Goal: Find contact information: Find contact information

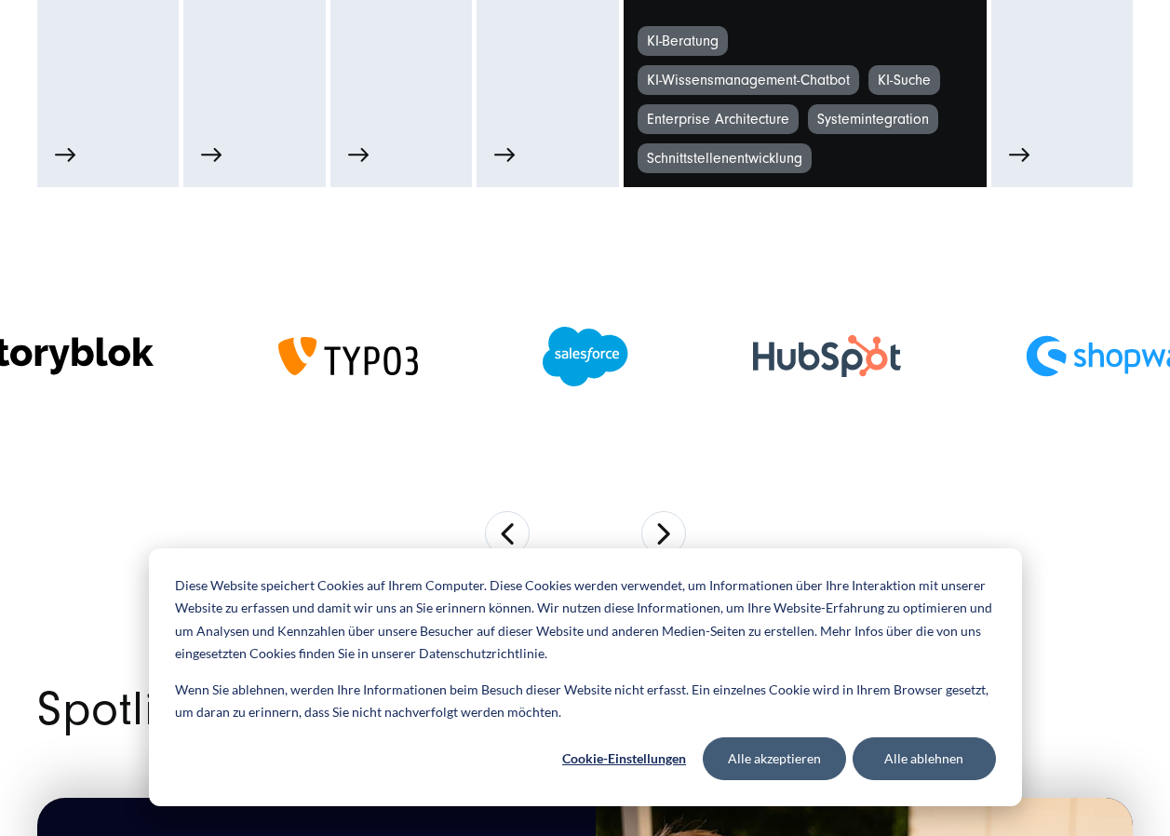
scroll to position [1210, 0]
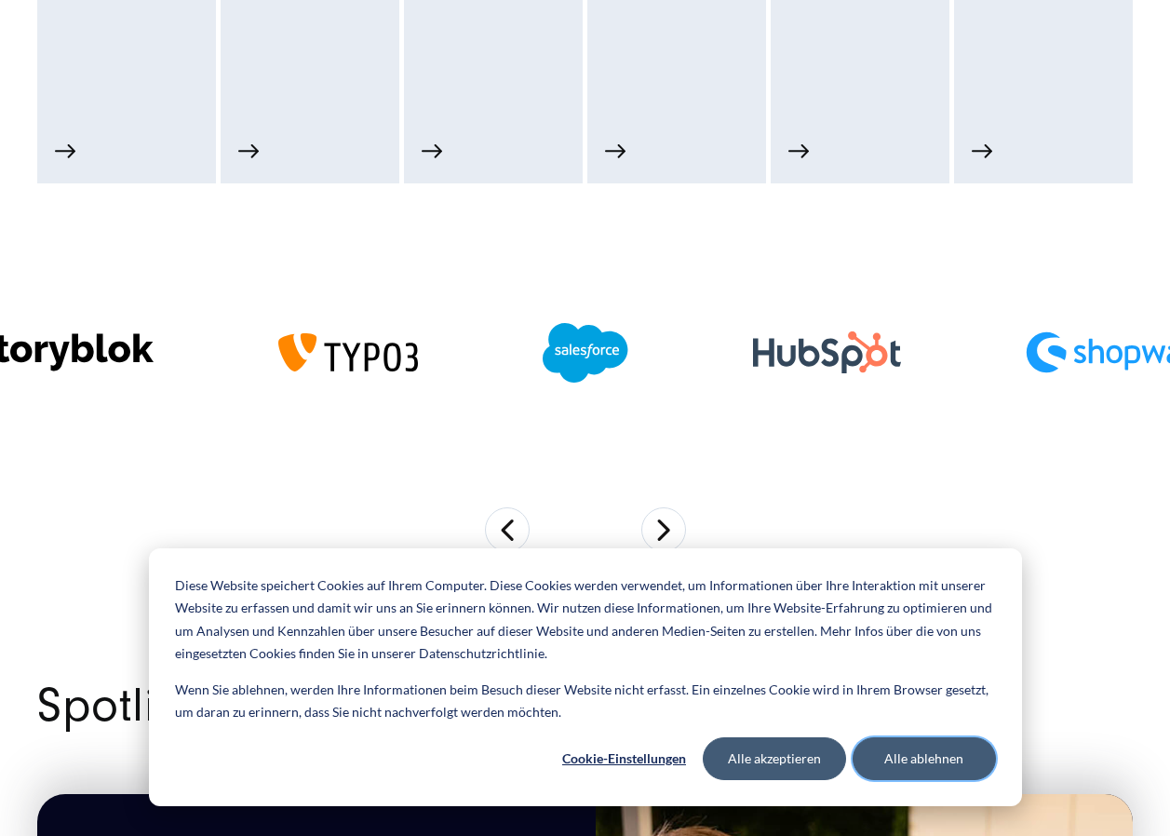
click at [883, 764] on button "Alle ablehnen" at bounding box center [924, 758] width 143 height 43
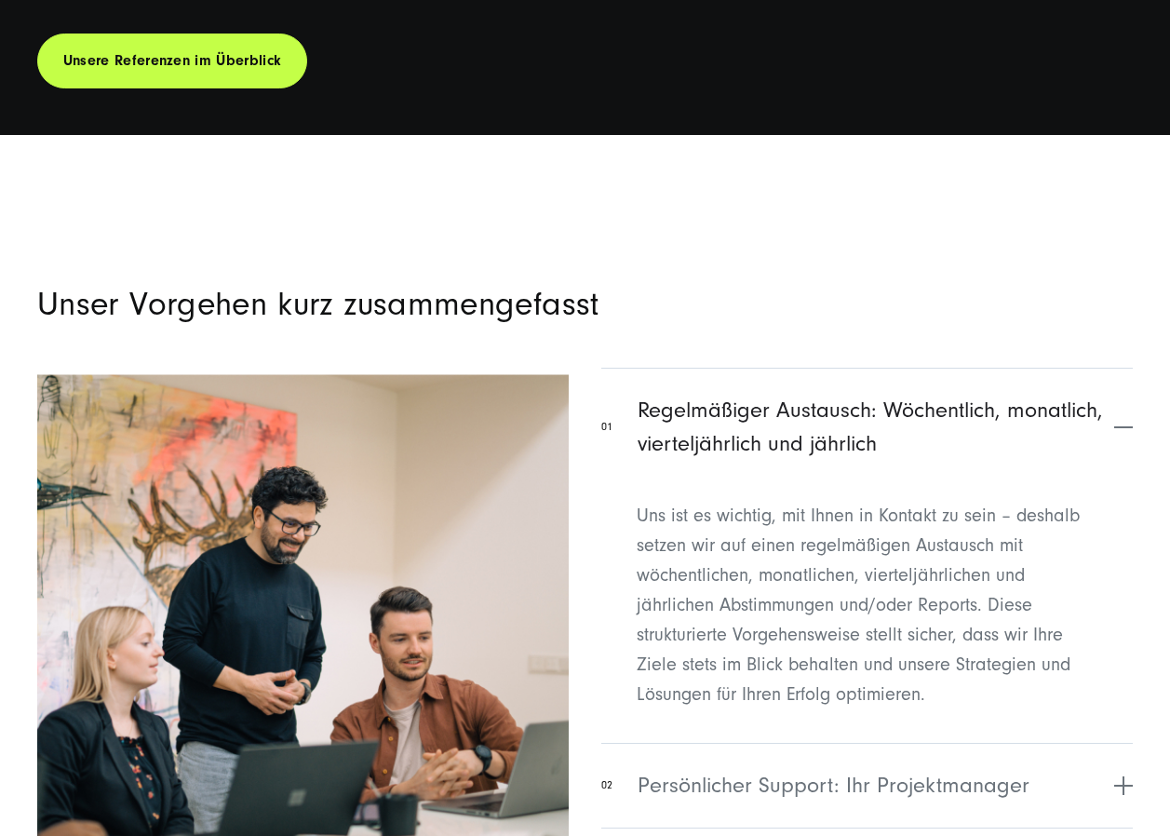
scroll to position [12570, 0]
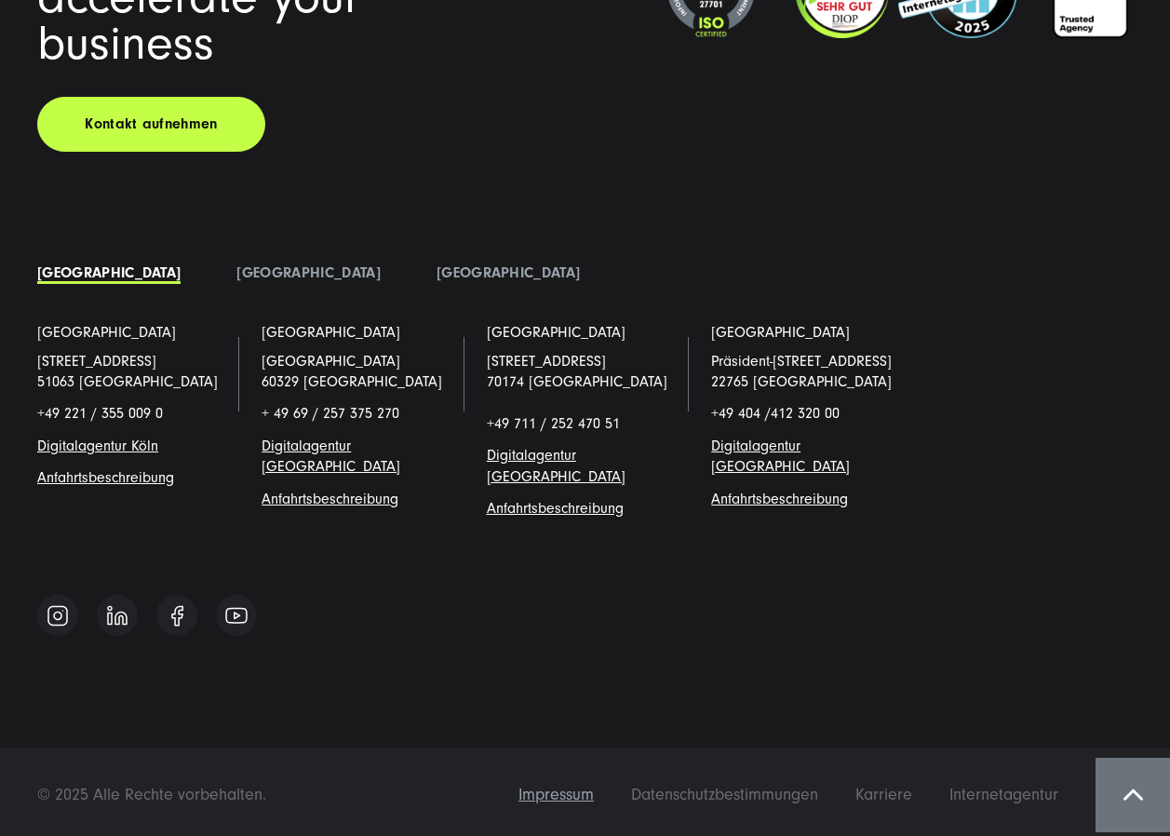
click at [575, 788] on span "Impressum" at bounding box center [556, 795] width 75 height 20
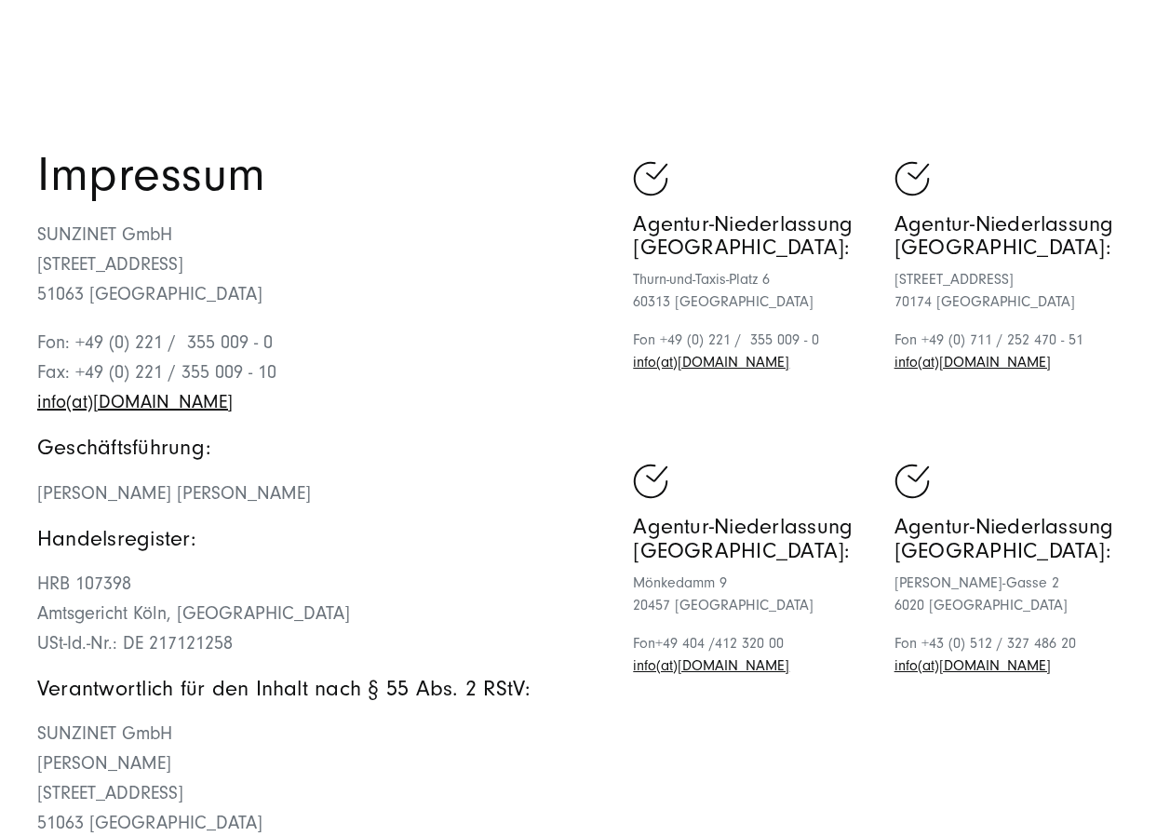
scroll to position [93, 0]
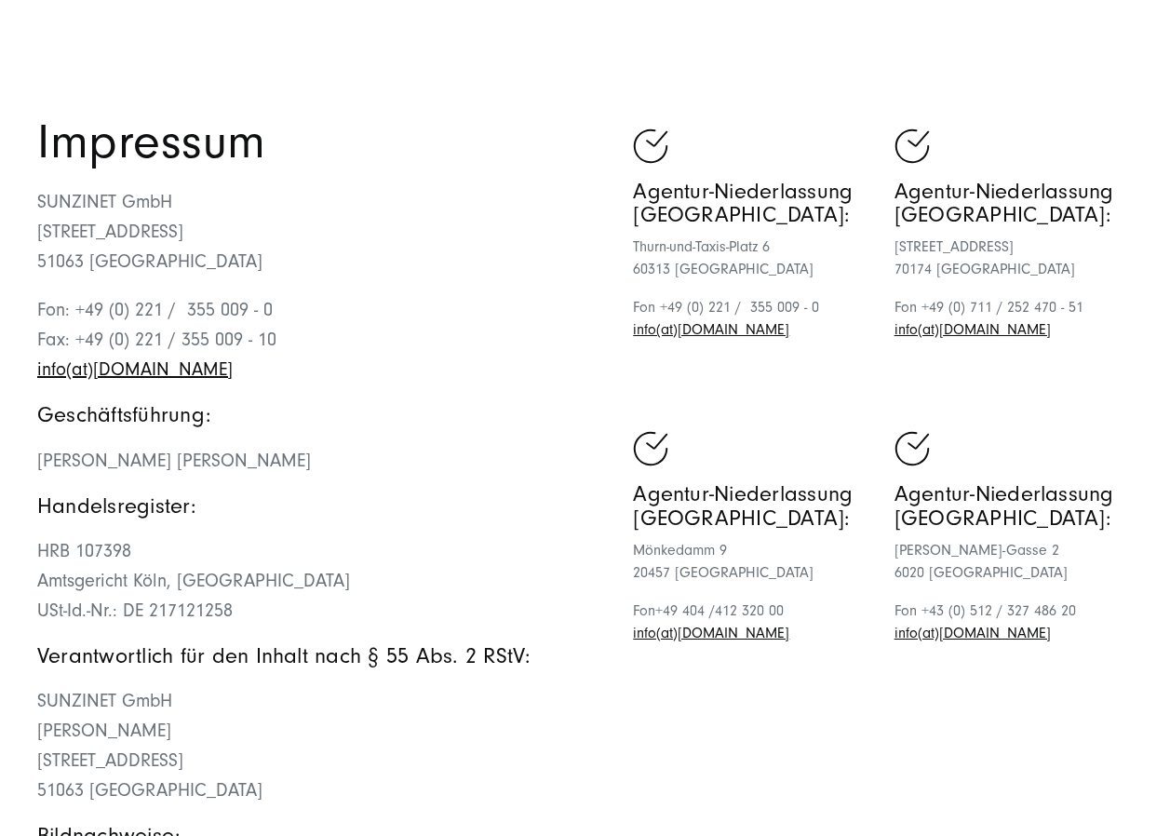
click at [286, 318] on p "Fon: +49 (0) 221 / 355 009 - 0 Fax: +49 (0) 221 / 355 009 - 10 info(at)[DOMAIN_…" at bounding box center [311, 339] width 548 height 89
drag, startPoint x: 280, startPoint y: 316, endPoint x: 106, endPoint y: 314, distance: 174.1
click at [106, 314] on p "Fon: +49 (0) 221 / 355 009 - 0 Fax: +49 (0) 221 / 355 009 - 10 info(at)sunzinet…" at bounding box center [311, 339] width 548 height 89
copy p "(0) 221 / 355 009 - 0"
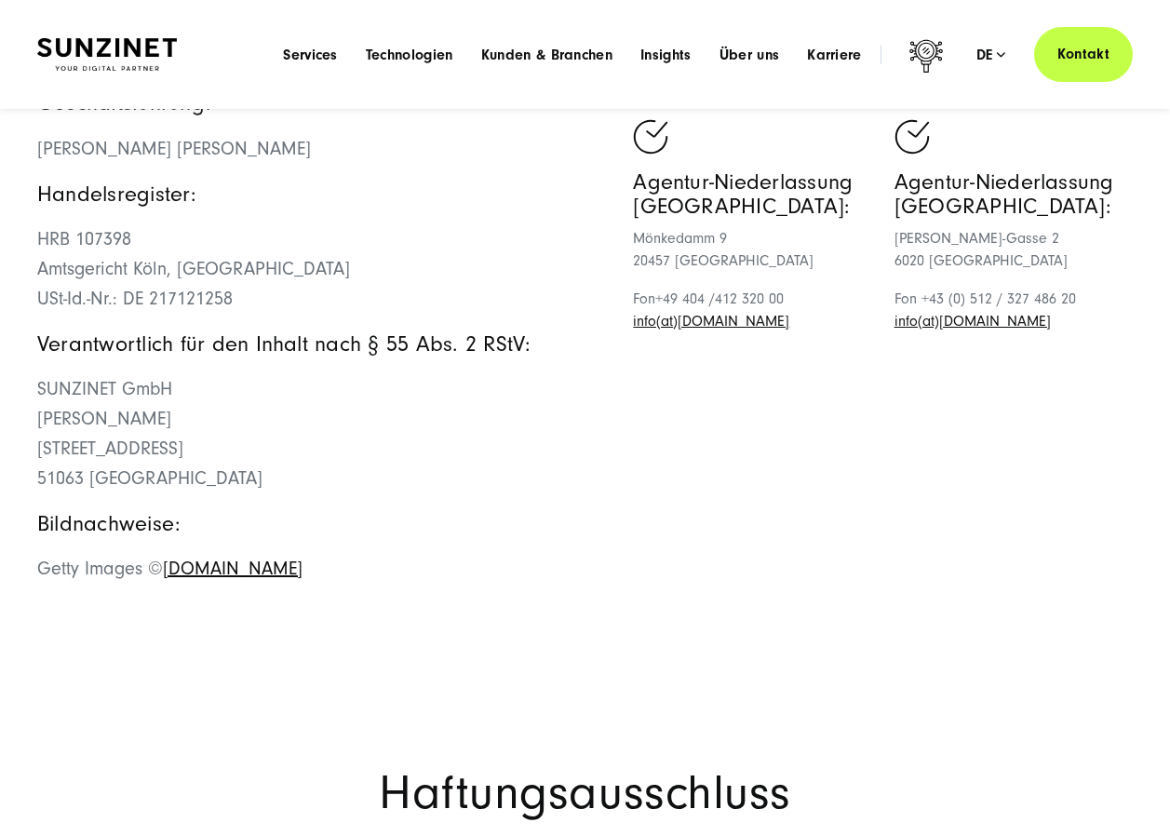
scroll to position [372, 0]
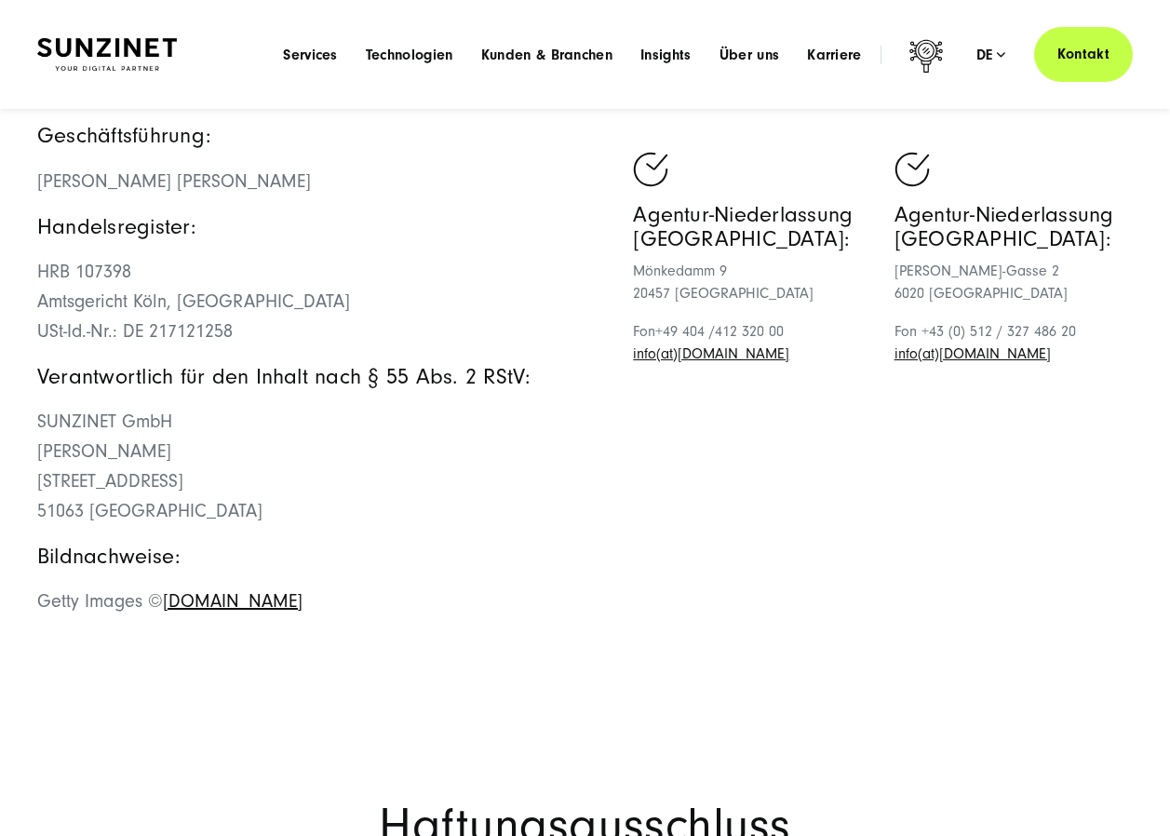
drag, startPoint x: 169, startPoint y: 447, endPoint x: 26, endPoint y: 448, distance: 142.5
click at [26, 448] on div "Impressum SUNZINET GmbH Schanzenstraße 23 51063 Köln Fon: +49 (0) 221 / 355 009…" at bounding box center [585, 237] width 1170 height 795
copy span "[PERSON_NAME]"
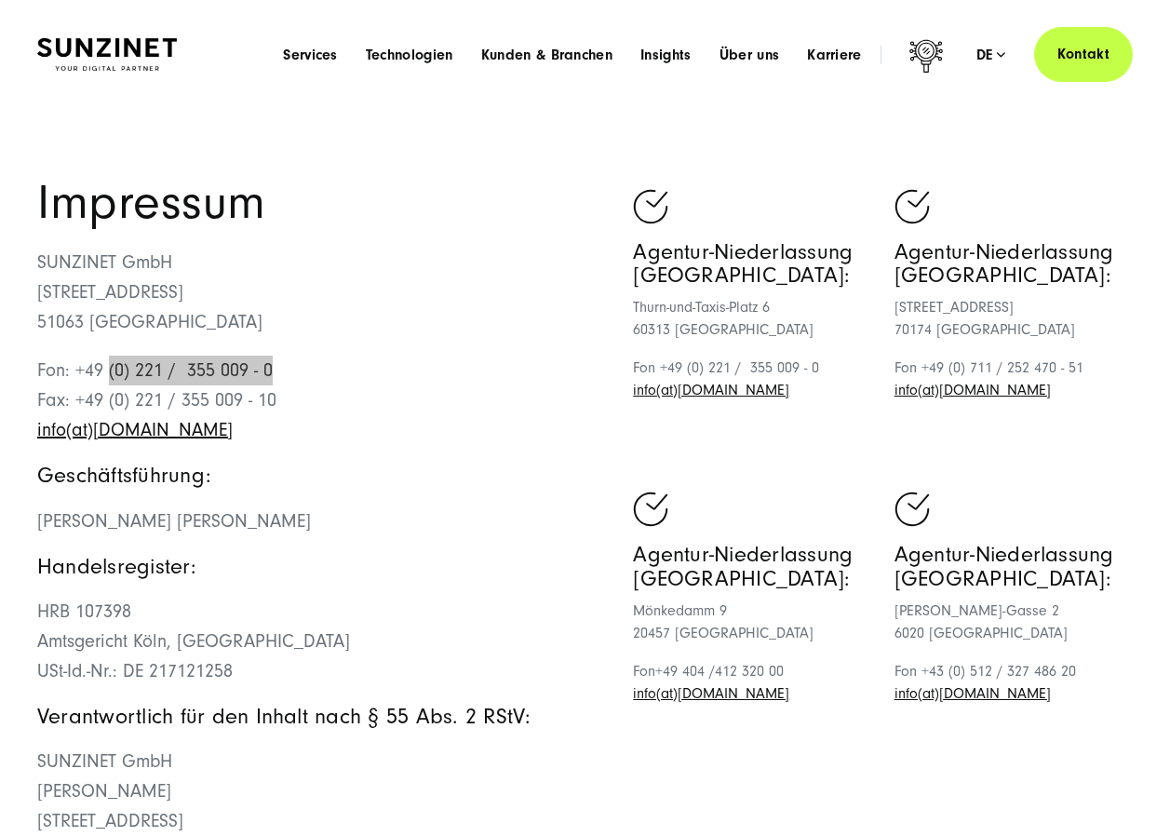
scroll to position [0, 0]
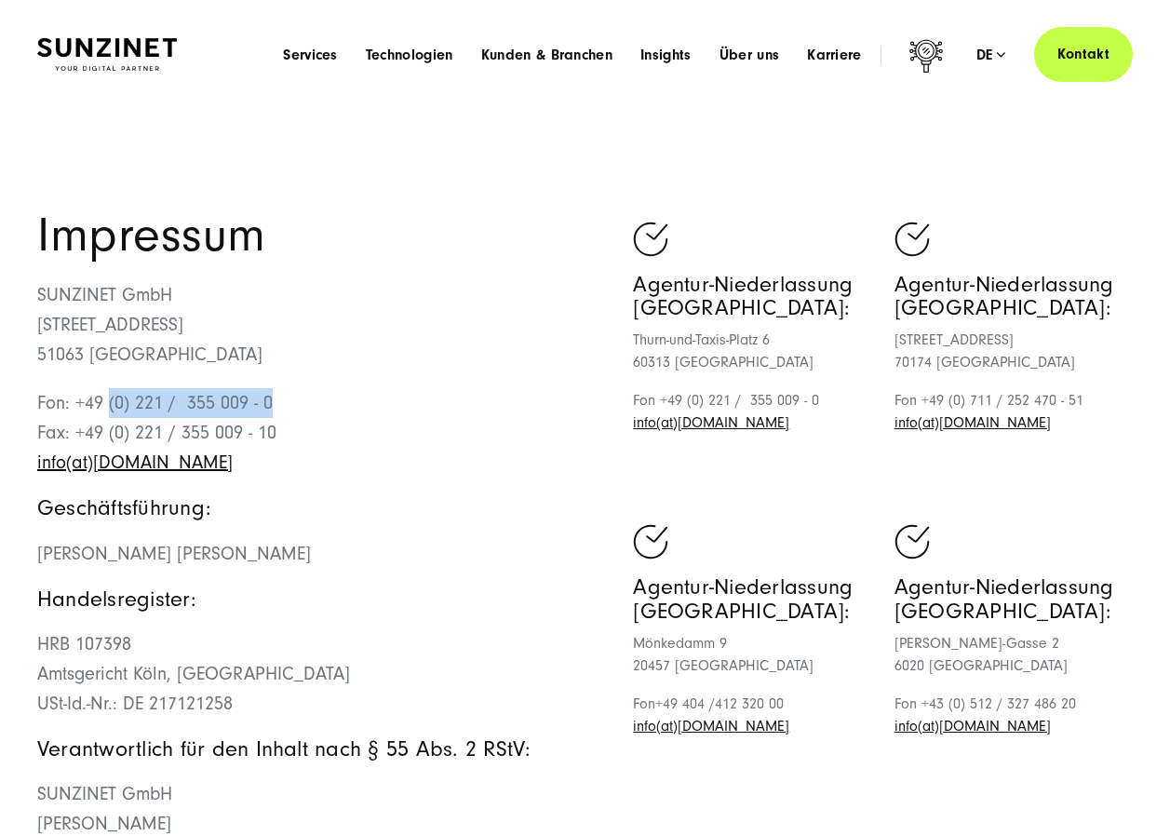
click at [104, 69] on img at bounding box center [107, 54] width 140 height 33
click at [107, 59] on img at bounding box center [107, 54] width 140 height 33
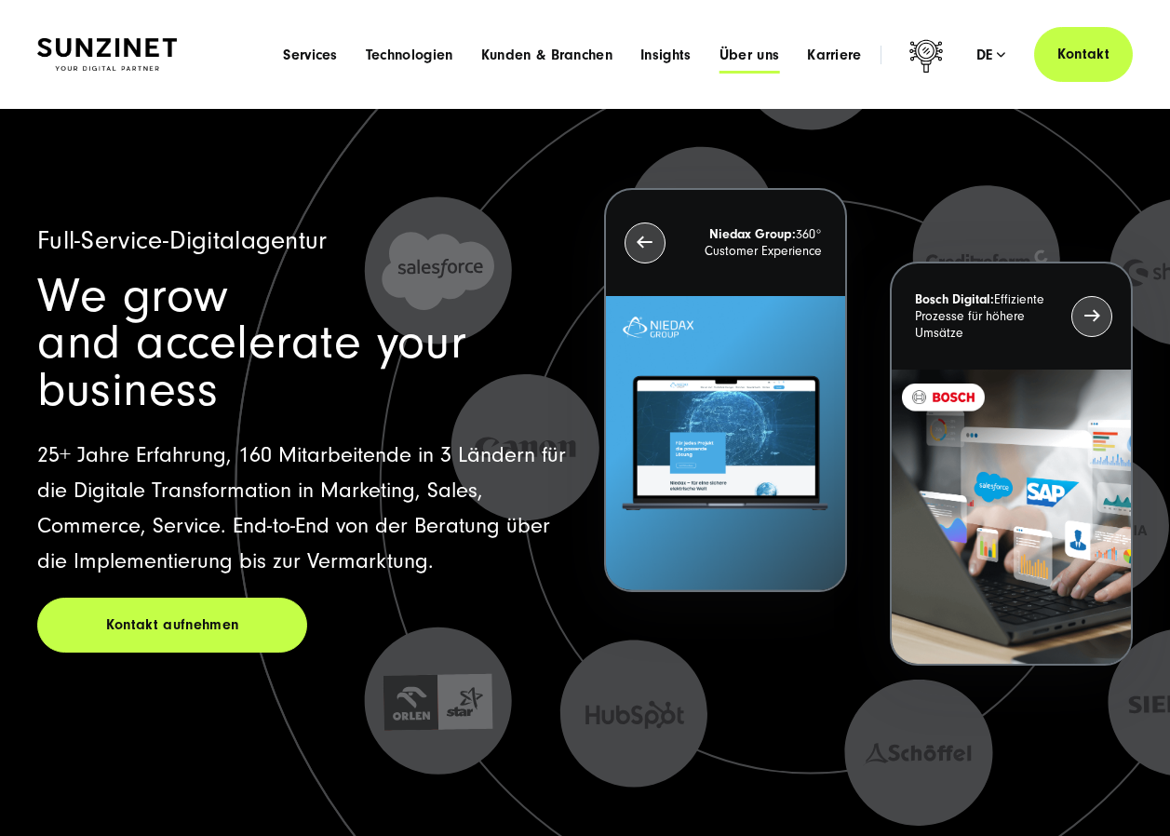
click at [763, 61] on span "Über uns" at bounding box center [750, 55] width 61 height 19
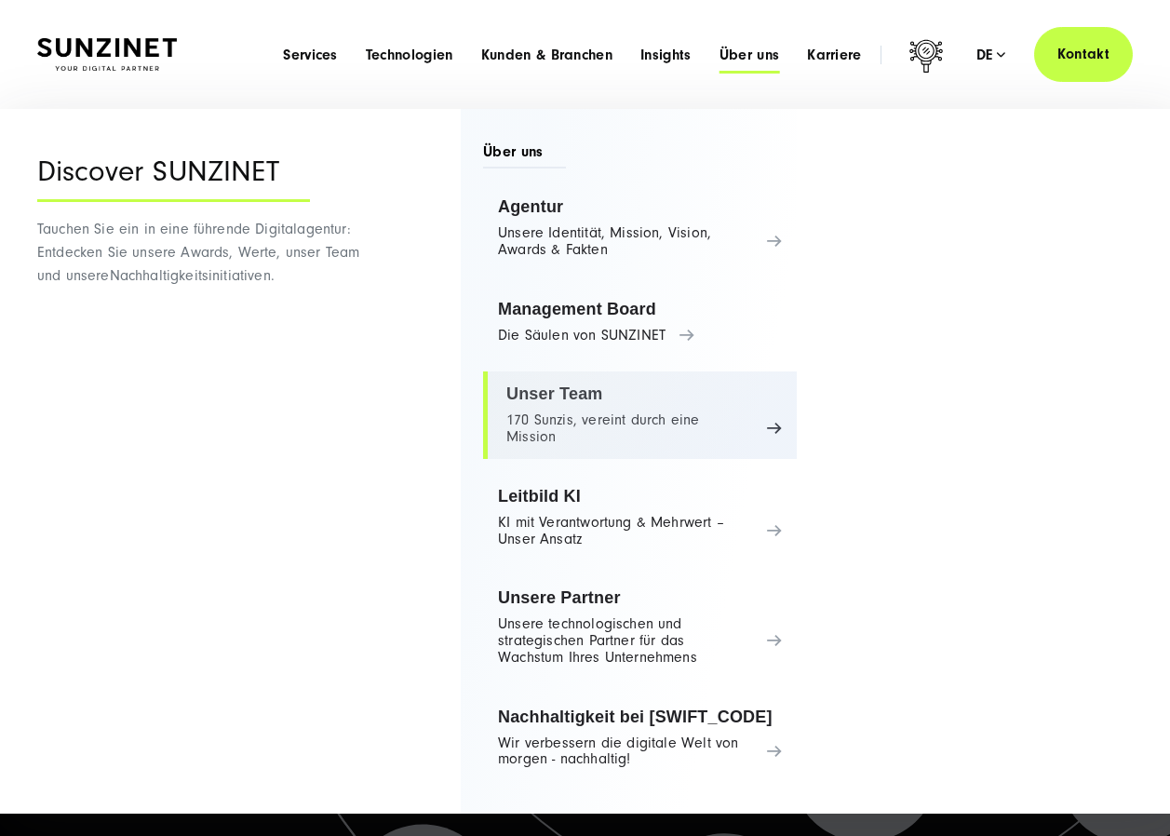
click at [637, 416] on link "Unser Team 170 Sunzis, vereint durch eine Mission" at bounding box center [640, 416] width 314 height 88
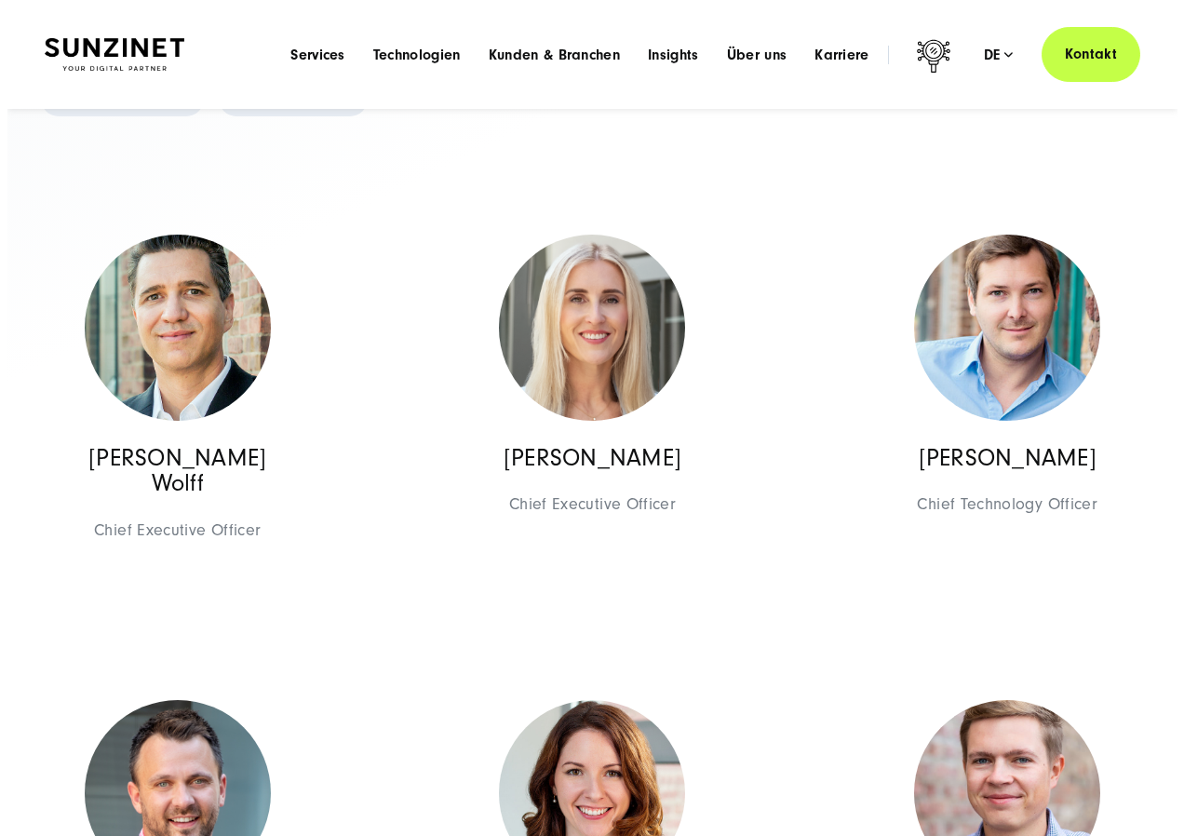
scroll to position [657, 0]
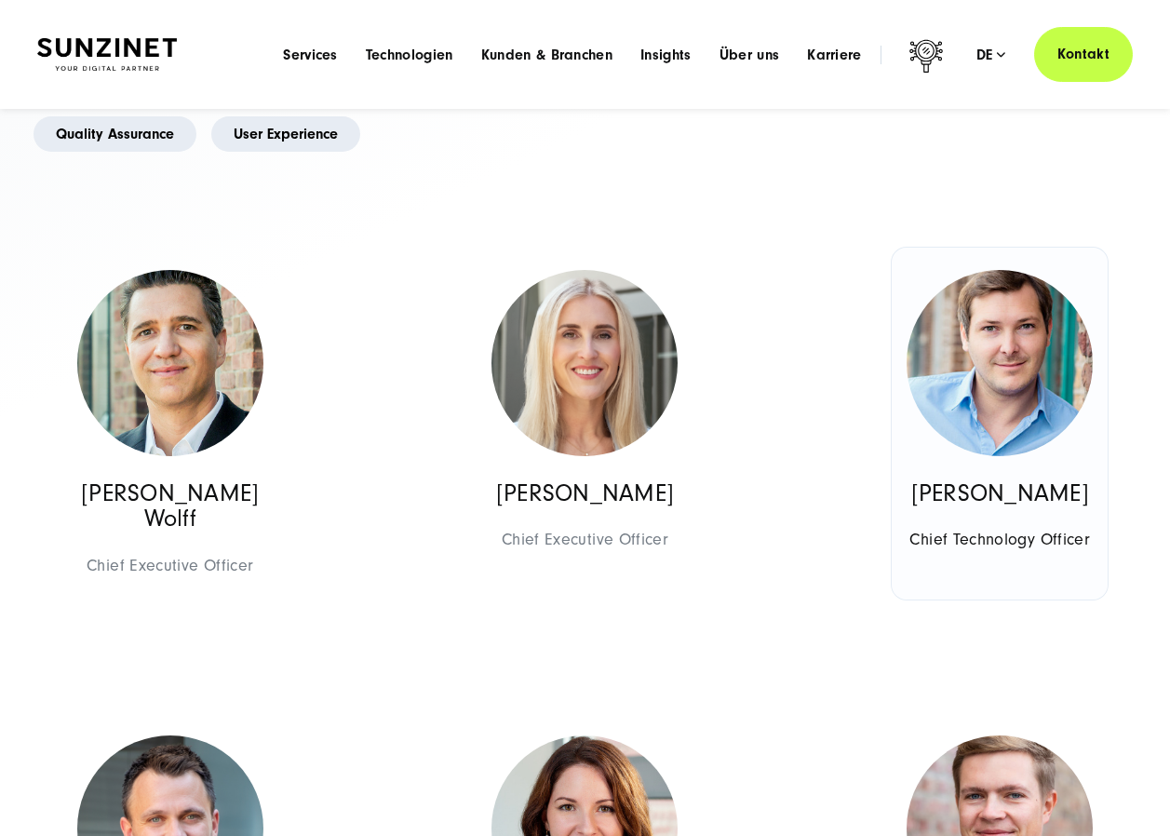
click at [1054, 428] on img at bounding box center [1000, 363] width 186 height 186
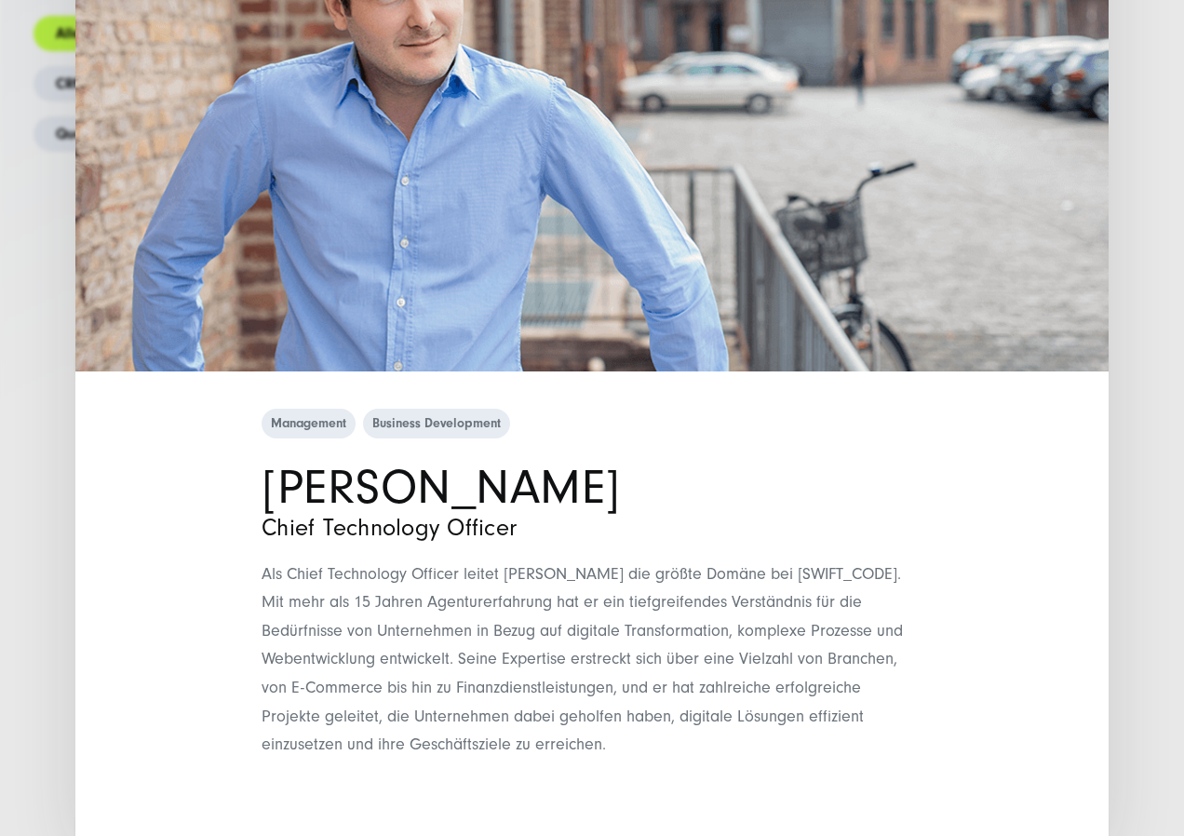
scroll to position [273, 0]
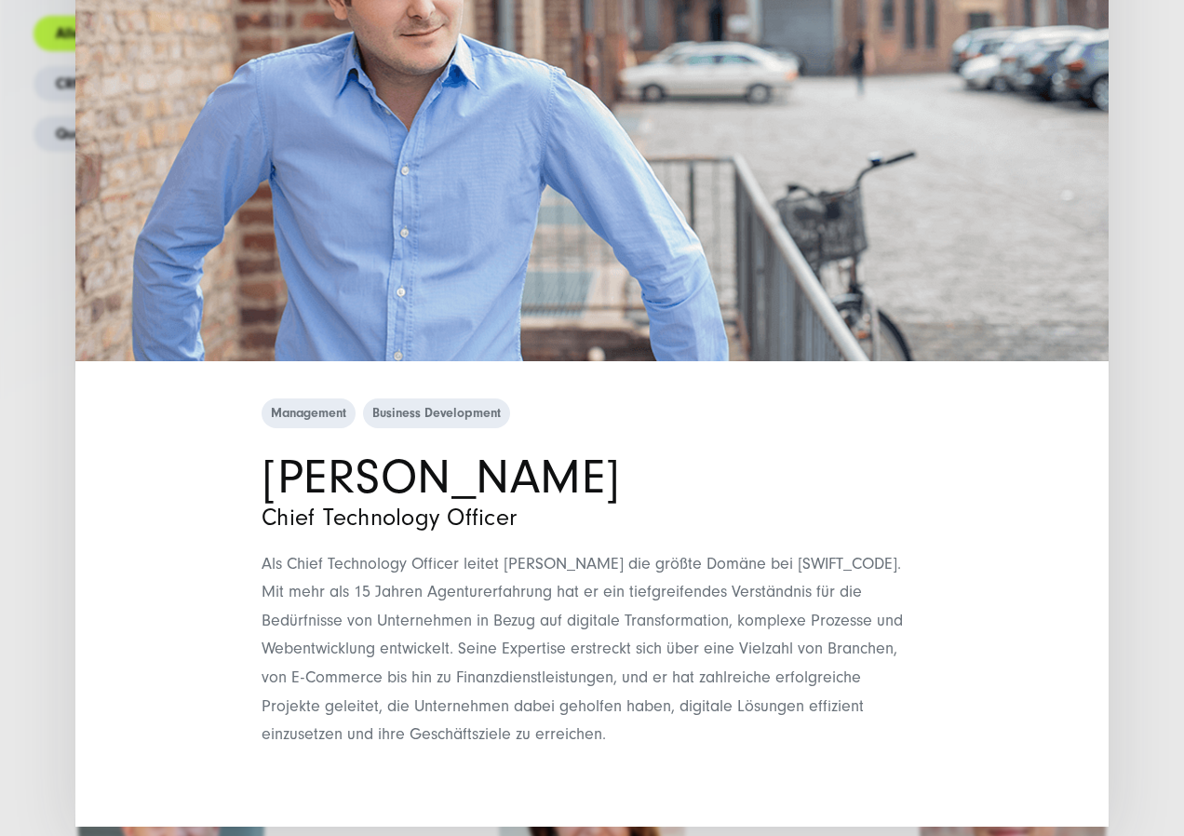
drag, startPoint x: 652, startPoint y: 481, endPoint x: 631, endPoint y: 481, distance: 20.5
click at [631, 481] on h1 "[PERSON_NAME]" at bounding box center [592, 477] width 661 height 47
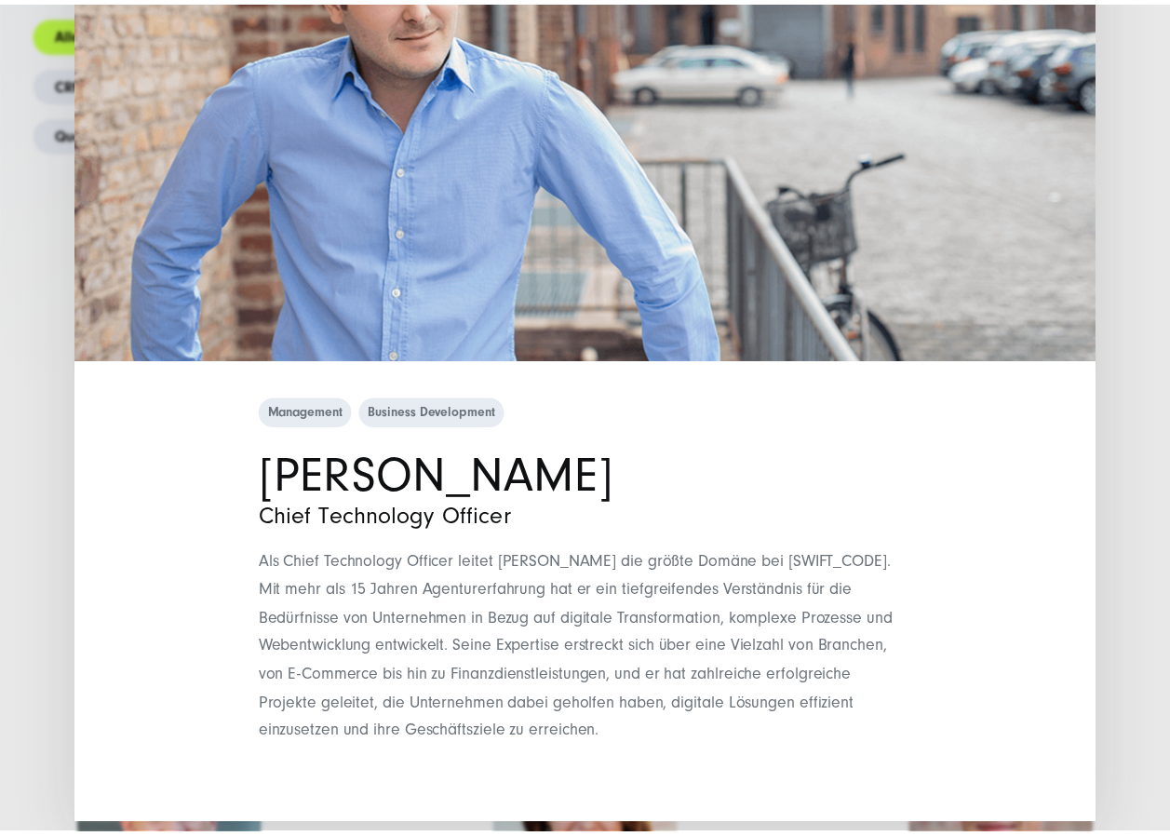
scroll to position [0, 0]
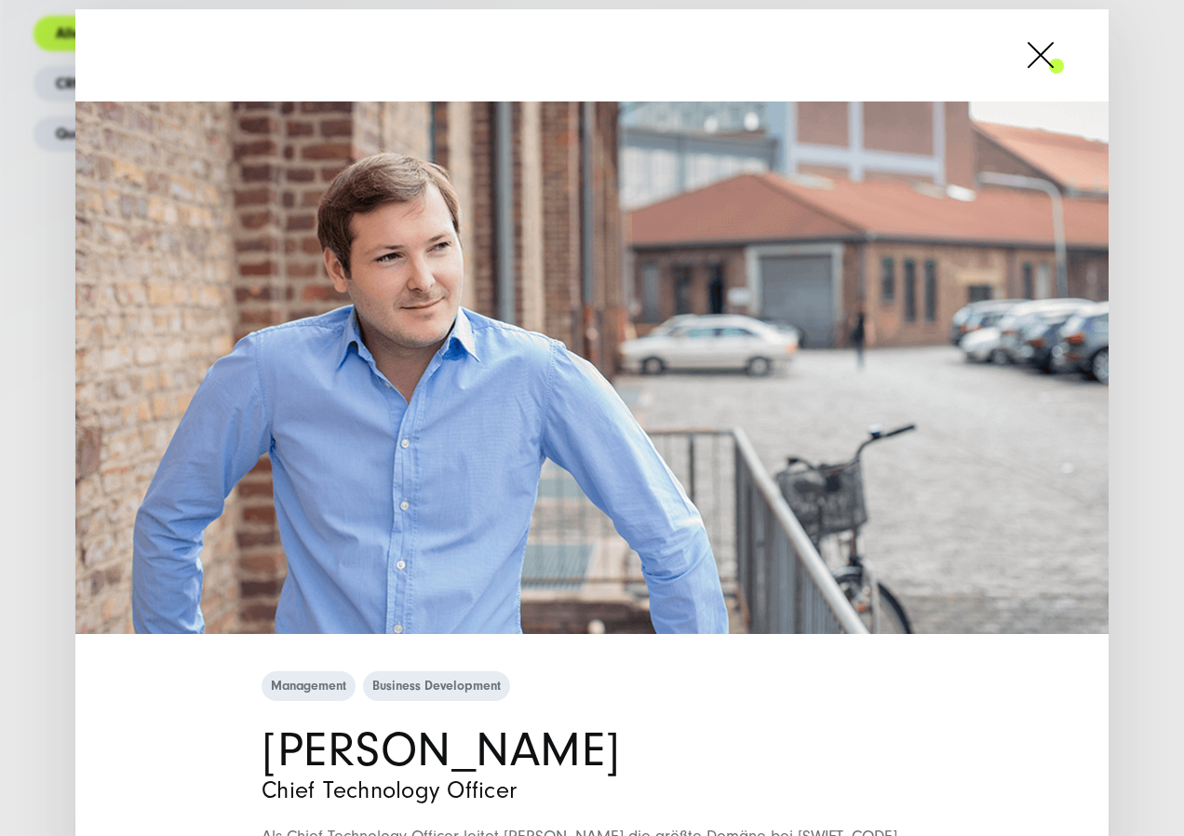
click at [1064, 52] on span at bounding box center [1064, 55] width 0 height 47
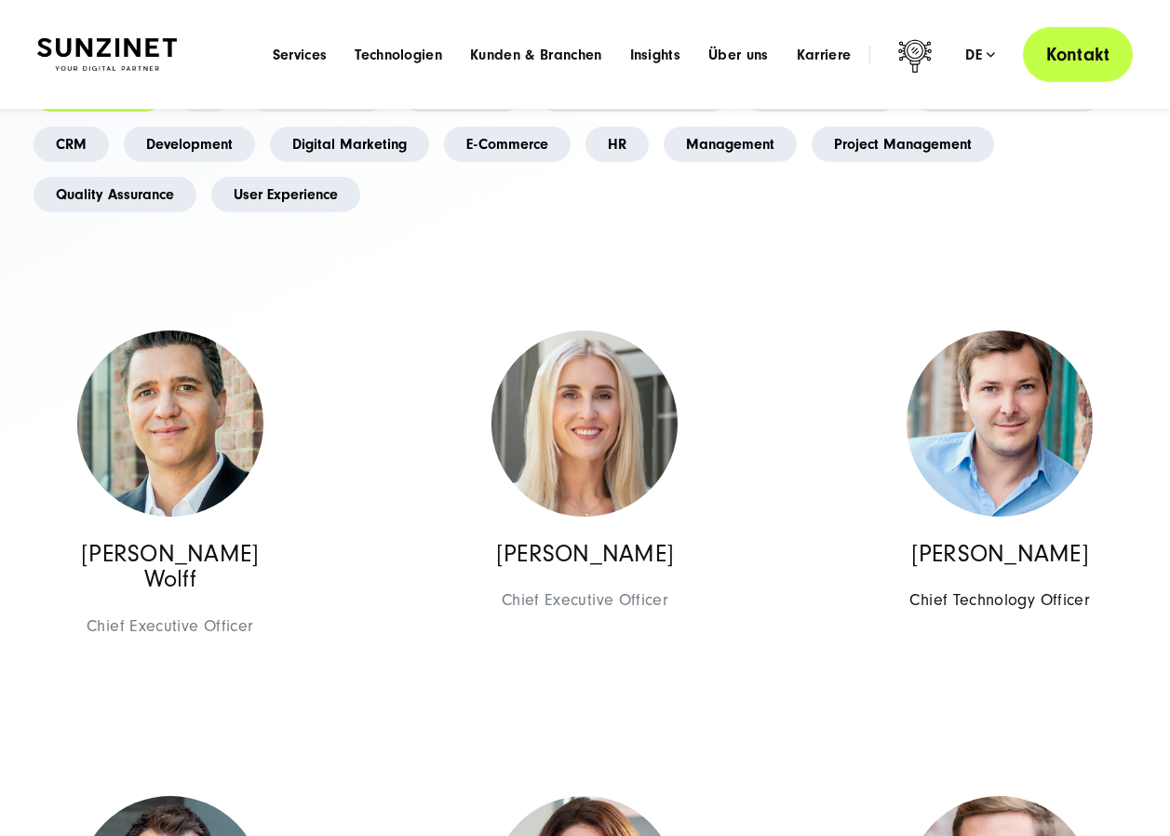
scroll to position [564, 0]
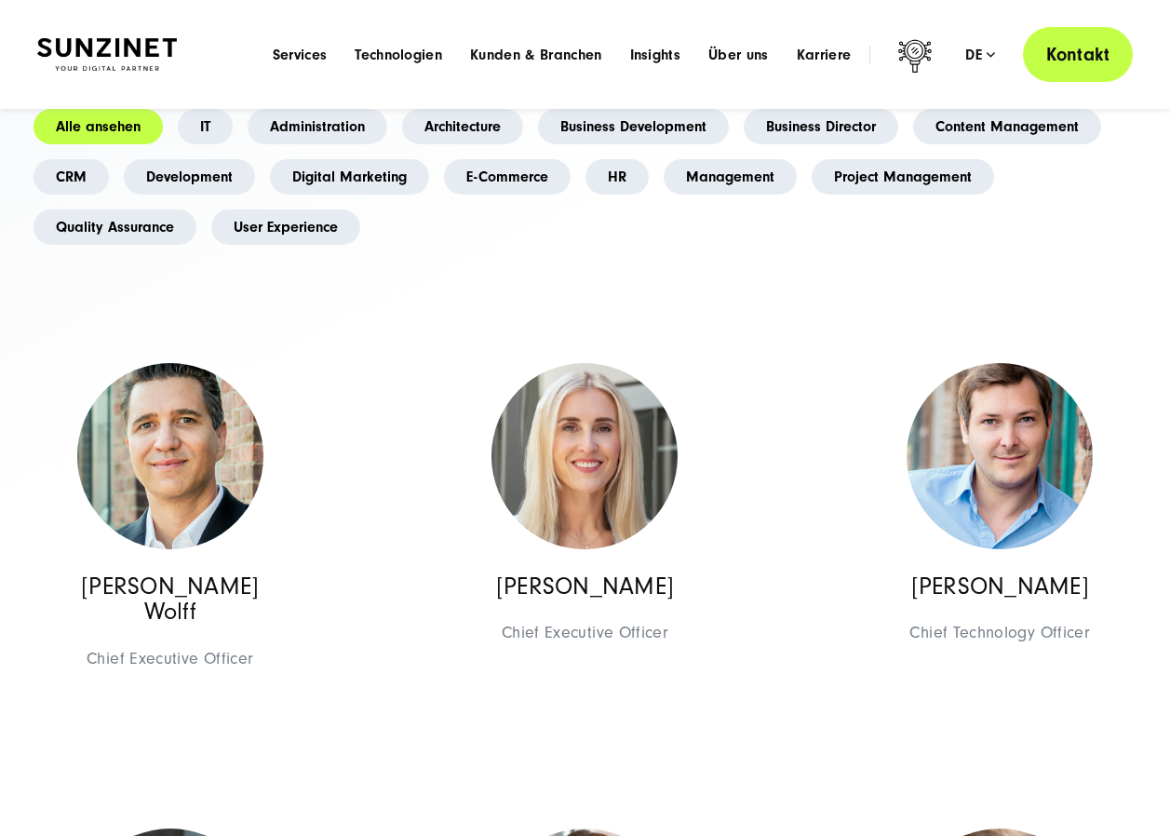
click at [1084, 48] on link "Kontakt" at bounding box center [1078, 54] width 110 height 55
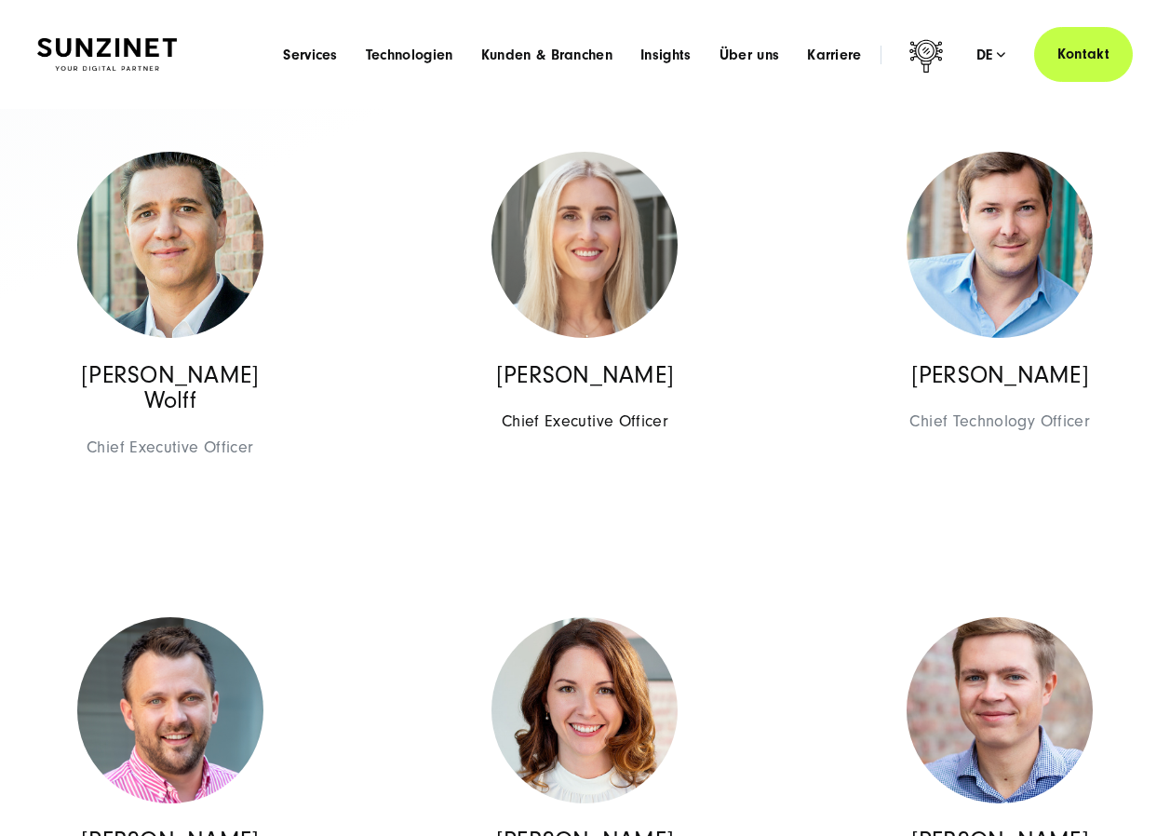
drag, startPoint x: 559, startPoint y: 323, endPoint x: 563, endPoint y: 352, distance: 29.2
click at [559, 323] on img at bounding box center [585, 245] width 186 height 186
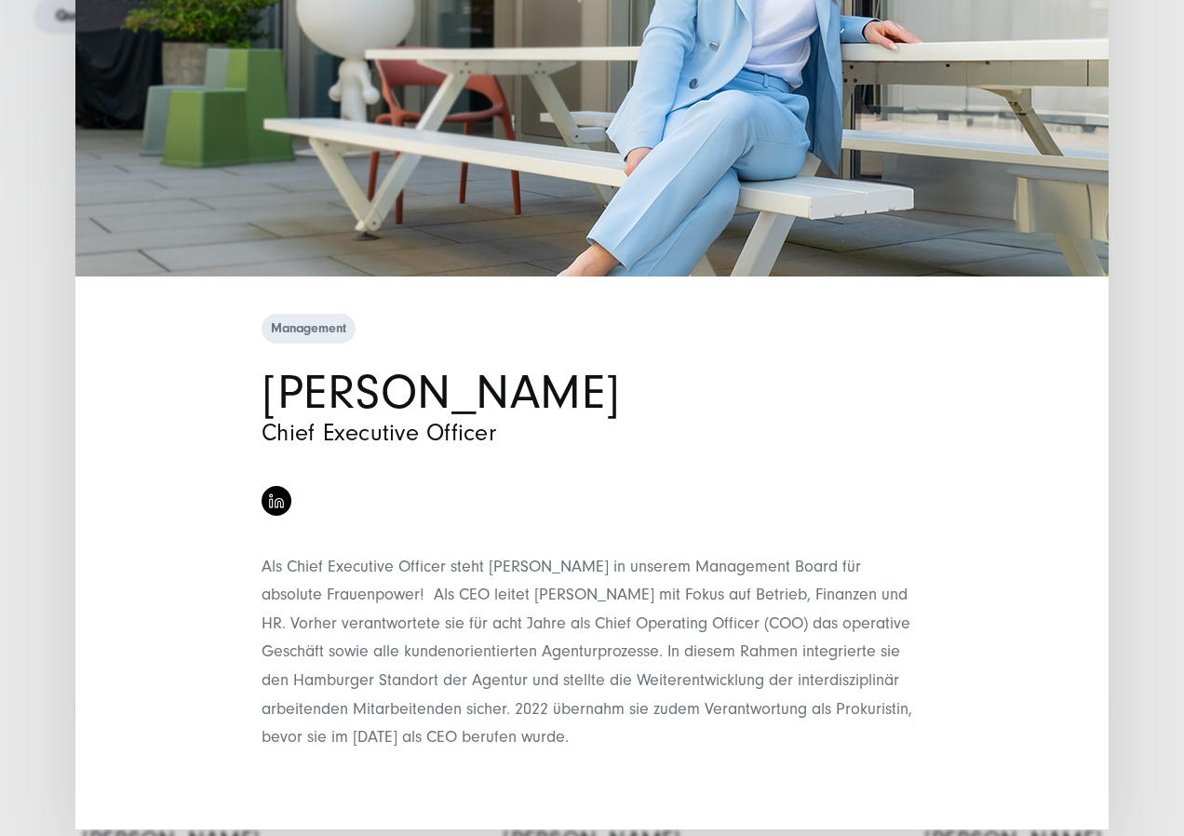
scroll to position [358, 0]
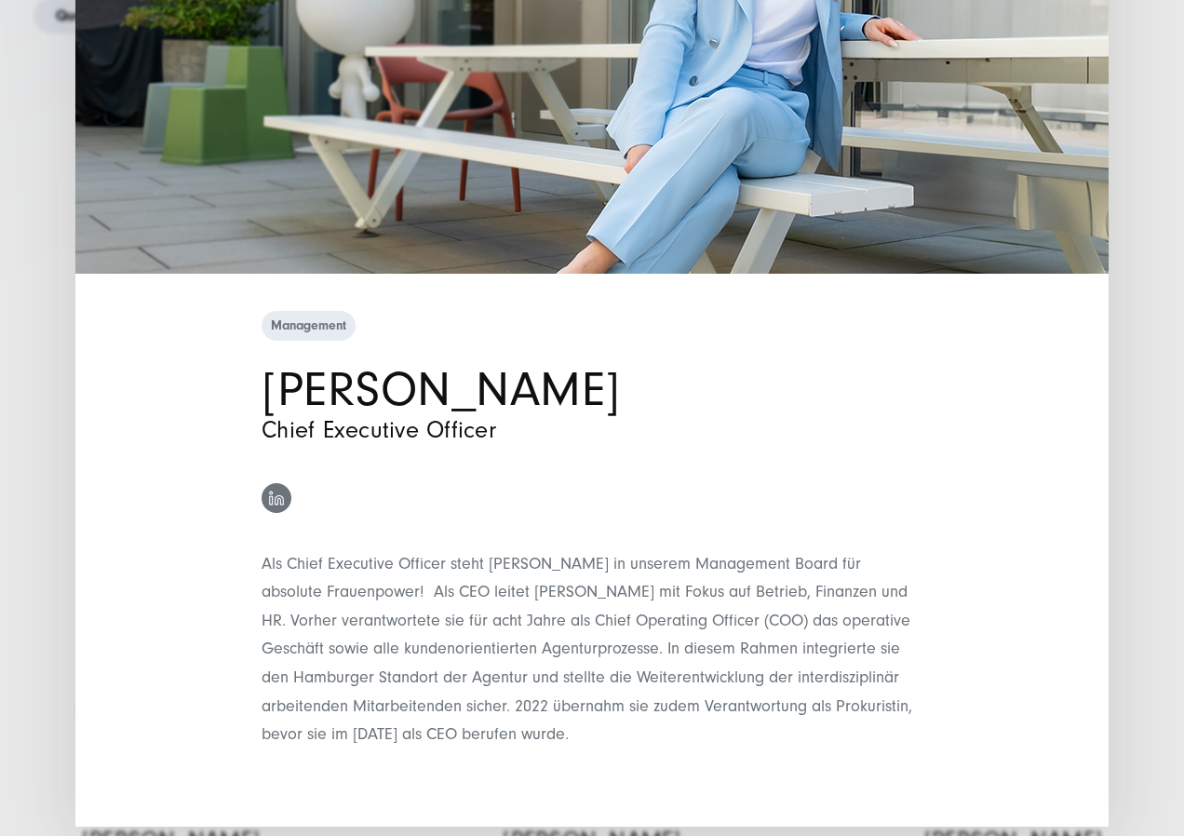
click at [273, 507] on link at bounding box center [277, 498] width 30 height 30
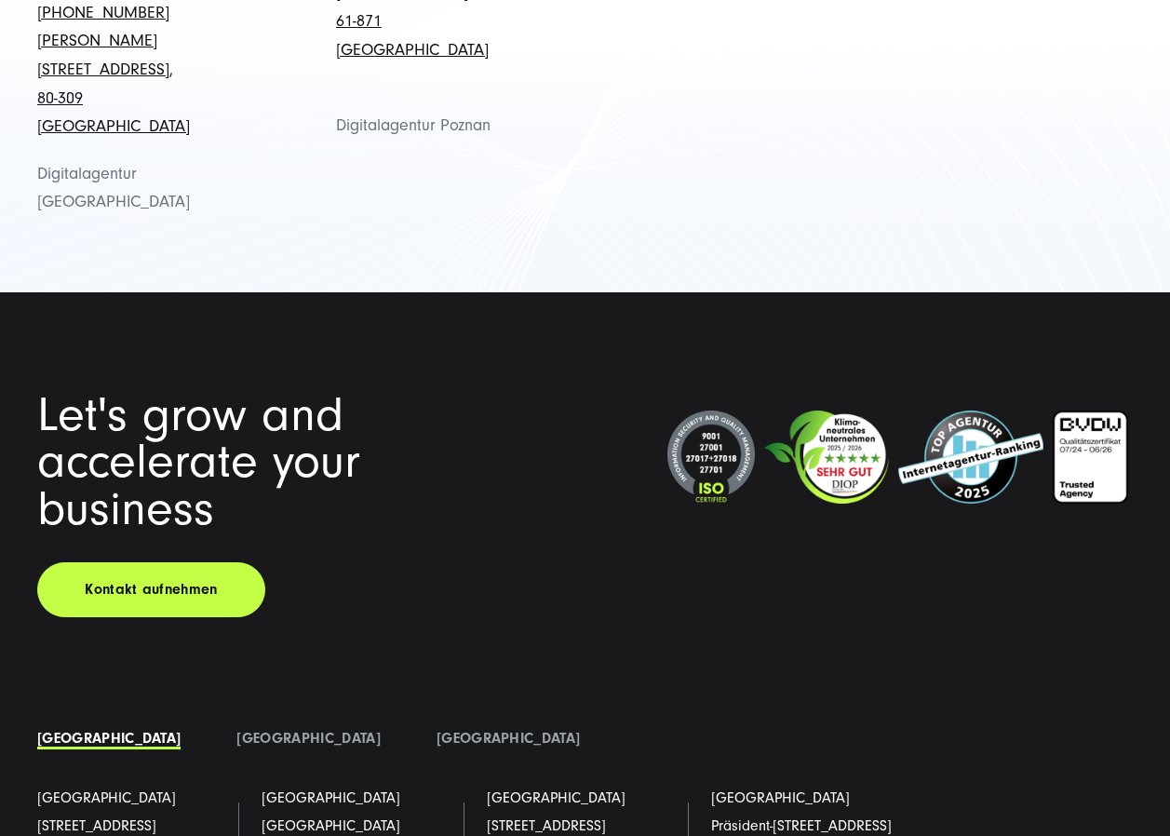
scroll to position [2626, 0]
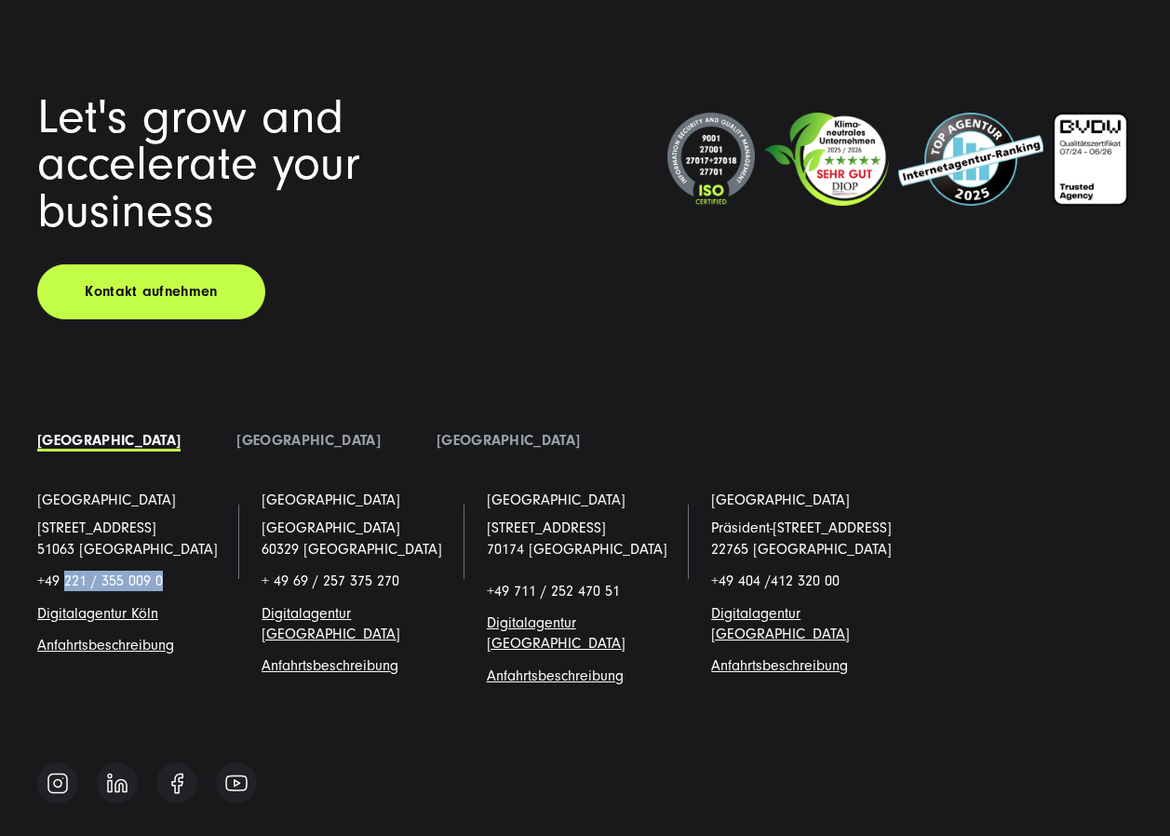
drag, startPoint x: 138, startPoint y: 426, endPoint x: 65, endPoint y: 423, distance: 72.7
click at [65, 571] on p "+49 221 / 355 009 0" at bounding box center [135, 581] width 196 height 20
copy p "221 / 355 009 0"
